Goal: Task Accomplishment & Management: Complete application form

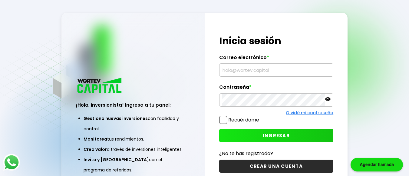
click at [250, 164] on button "CREAR UNA CUENTA" at bounding box center [276, 166] width 114 height 13
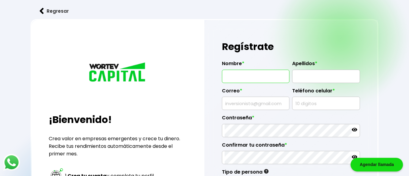
click at [252, 76] on input "text" at bounding box center [256, 76] width 62 height 13
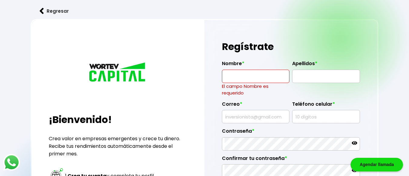
click at [254, 68] on label "Nombre *" at bounding box center [256, 65] width 68 height 9
click at [257, 83] on p "El campo Nombre es requerido" at bounding box center [256, 89] width 68 height 13
click at [253, 74] on input "text" at bounding box center [256, 76] width 62 height 13
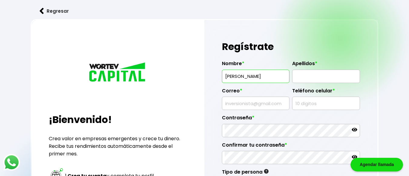
type input "[PERSON_NAME]"
click at [306, 75] on input "text" at bounding box center [326, 76] width 62 height 13
type input "[PERSON_NAME]"
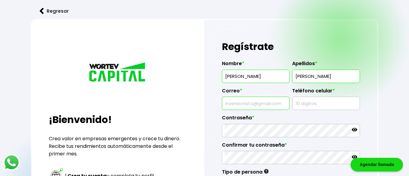
click at [267, 103] on input "text" at bounding box center [256, 103] width 62 height 13
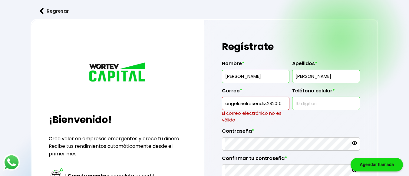
click at [315, 101] on input "text" at bounding box center [326, 103] width 62 height 13
click at [231, 104] on input "angelurielresendiz.232010" at bounding box center [256, 103] width 62 height 13
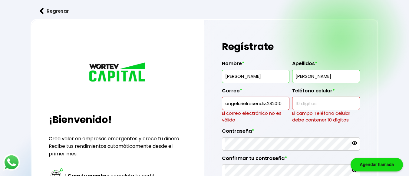
click at [227, 104] on input "angelurielresendiz.232010" at bounding box center [256, 103] width 62 height 13
click at [323, 101] on input "text" at bounding box center [326, 103] width 62 height 13
click at [282, 109] on input "Angelurielresendiz.232010" at bounding box center [256, 103] width 62 height 13
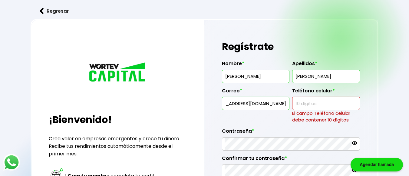
scroll to position [0, 27]
type input "[EMAIL_ADDRESS][DOMAIN_NAME]"
click at [319, 110] on p "El campo Teléfono celular debe contener 10 dígitos" at bounding box center [326, 116] width 68 height 13
click at [321, 107] on input "text" at bounding box center [326, 103] width 62 height 13
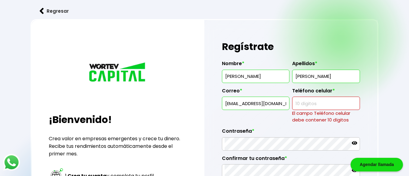
click at [321, 107] on input "text" at bounding box center [326, 103] width 62 height 13
click at [324, 103] on input "text" at bounding box center [326, 103] width 62 height 13
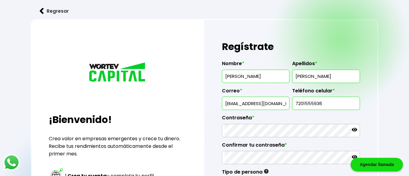
type input "7201555936"
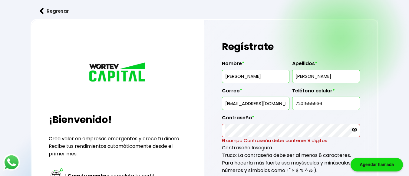
click at [352, 127] on icon at bounding box center [354, 129] width 5 height 5
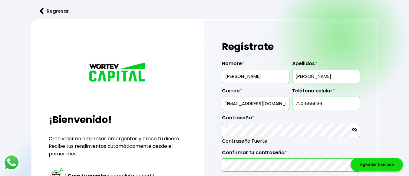
scroll to position [129, 0]
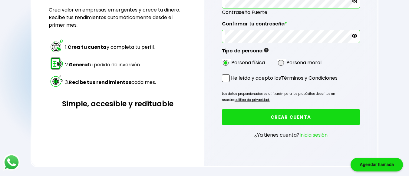
click at [234, 79] on p "He leído y acepto los Términos y Condiciones" at bounding box center [284, 78] width 107 height 8
click at [232, 83] on input "He leído y acepto los Términos y Condiciones" at bounding box center [232, 83] width 0 height 0
click at [236, 118] on button "CREAR CUENTA" at bounding box center [291, 117] width 138 height 16
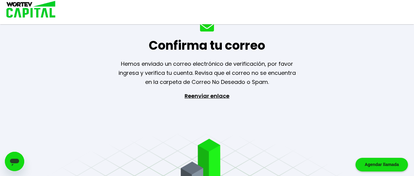
click at [397, 90] on div "Confirma tu correo Hemos enviado un correo electrónico de verificación, por fav…" at bounding box center [207, 88] width 414 height 176
click at [409, 40] on div "Confirma tu correo Hemos enviado un correo electrónico de verificación, por fav…" at bounding box center [207, 88] width 414 height 176
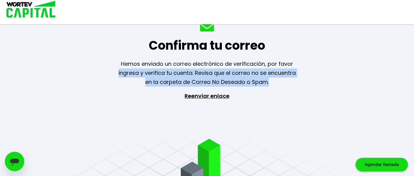
drag, startPoint x: 410, startPoint y: 40, endPoint x: 340, endPoint y: 86, distance: 83.7
click at [340, 86] on div "Confirma tu correo Hemos enviado un correo electrónico de verificación, por fav…" at bounding box center [207, 88] width 414 height 176
click at [283, 103] on div "Confirma tu correo Hemos enviado un correo electrónico de verificación, por fav…" at bounding box center [207, 88] width 414 height 176
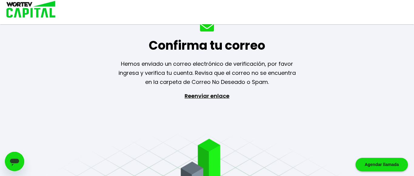
click at [283, 103] on div "Confirma tu correo Hemos enviado un correo electrónico de verificación, por fav…" at bounding box center [207, 88] width 414 height 176
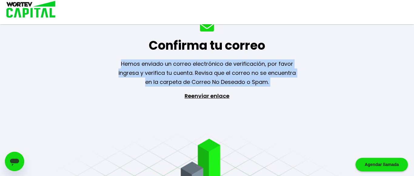
click at [283, 103] on div "Confirma tu correo Hemos enviado un correo electrónico de verificación, por fav…" at bounding box center [207, 88] width 414 height 176
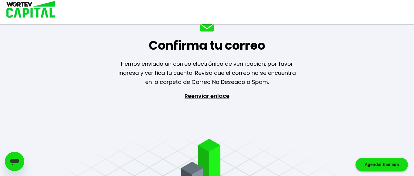
drag, startPoint x: 249, startPoint y: 111, endPoint x: 256, endPoint y: 126, distance: 16.4
click at [256, 126] on div "Confirma tu correo Hemos enviado un correo electrónico de verificación, por fav…" at bounding box center [207, 88] width 414 height 176
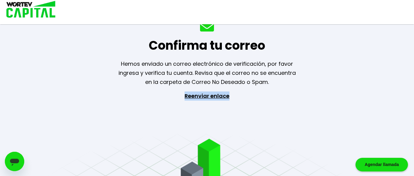
click at [256, 126] on div "Confirma tu correo Hemos enviado un correo electrónico de verificación, por fav…" at bounding box center [207, 88] width 414 height 176
click at [153, 137] on div "Confirma tu correo Hemos enviado un correo electrónico de verificación, por fav…" at bounding box center [207, 88] width 414 height 176
